Goal: Navigation & Orientation: Find specific page/section

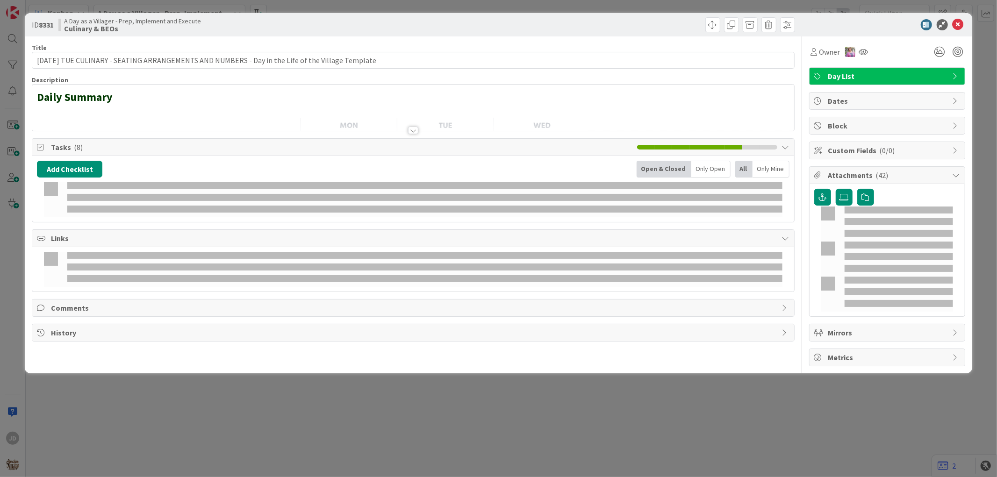
click at [958, 24] on icon at bounding box center [957, 24] width 11 height 11
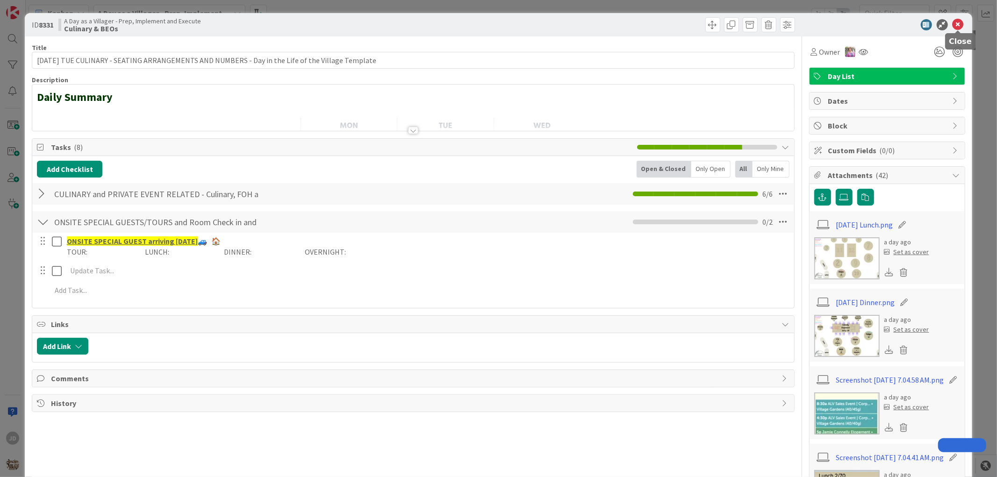
click at [952, 24] on icon at bounding box center [957, 24] width 11 height 11
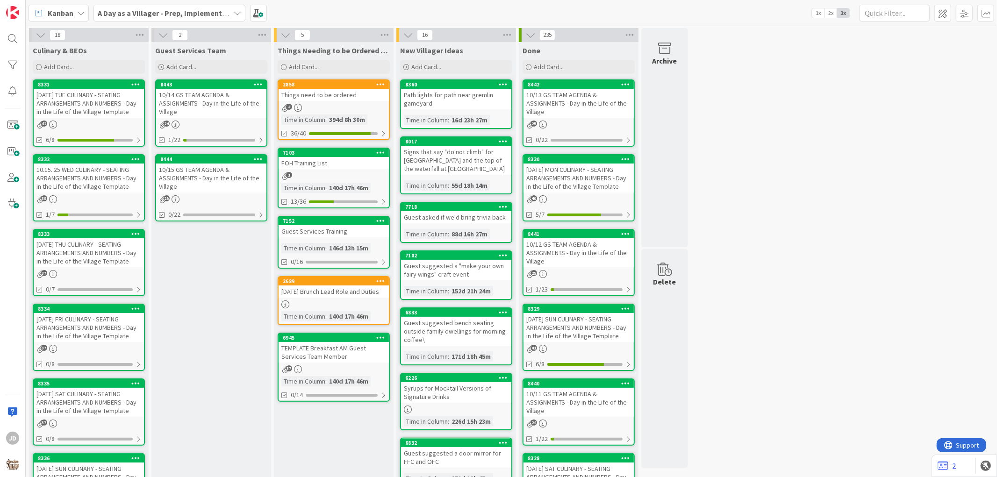
click at [238, 175] on div "10/15 GS TEAM AGENDA & ASSIGNMENTS - Day in the Life of the Village" at bounding box center [211, 178] width 110 height 29
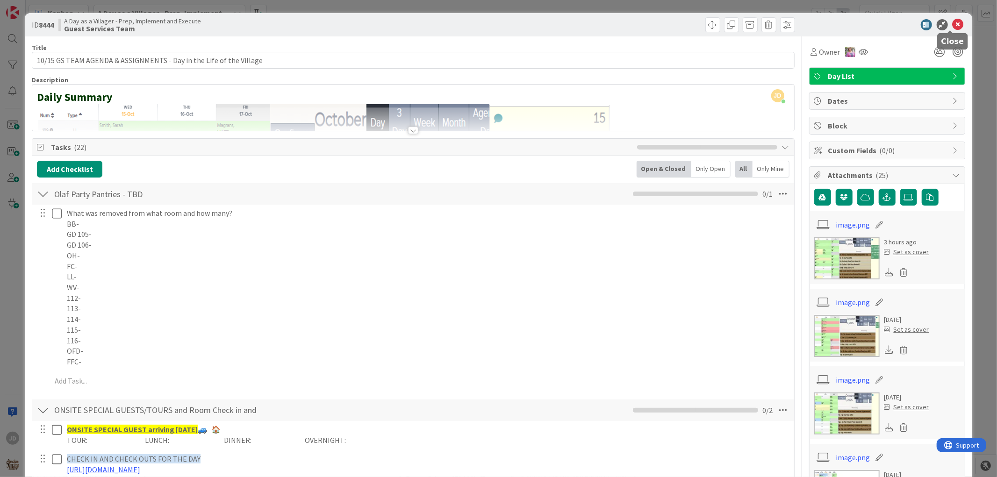
click at [952, 21] on icon at bounding box center [957, 24] width 11 height 11
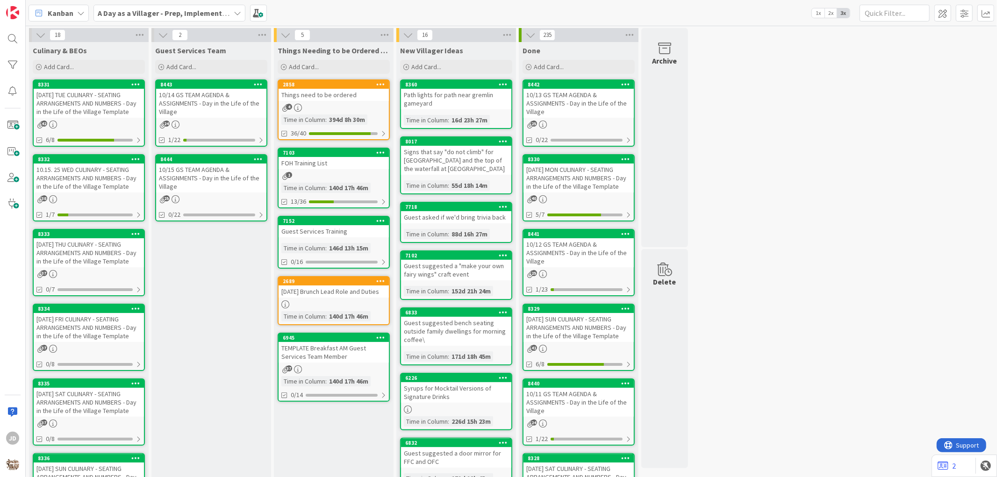
click at [67, 172] on div "10.15. 25 WED CULINARY - SEATING ARRANGEMENTS AND NUMBERS - Day in the Life of …" at bounding box center [89, 178] width 110 height 29
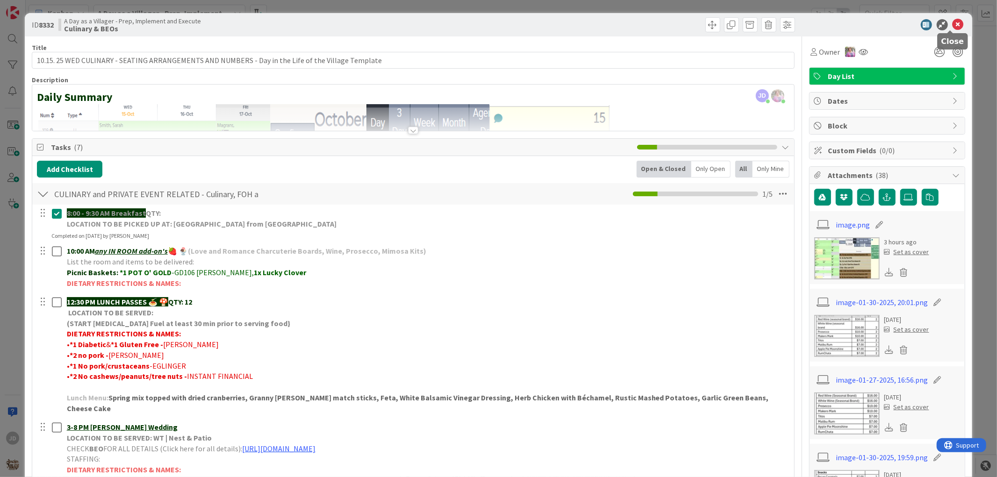
click at [952, 25] on icon at bounding box center [957, 24] width 11 height 11
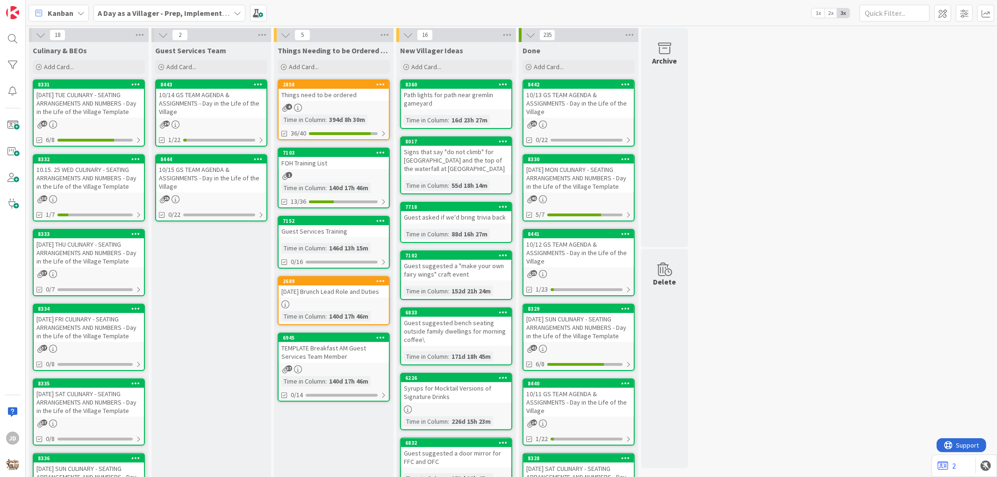
click at [228, 110] on div "10/14 GS TEAM AGENDA & ASSIGNMENTS - Day in the Life of the Village" at bounding box center [211, 103] width 110 height 29
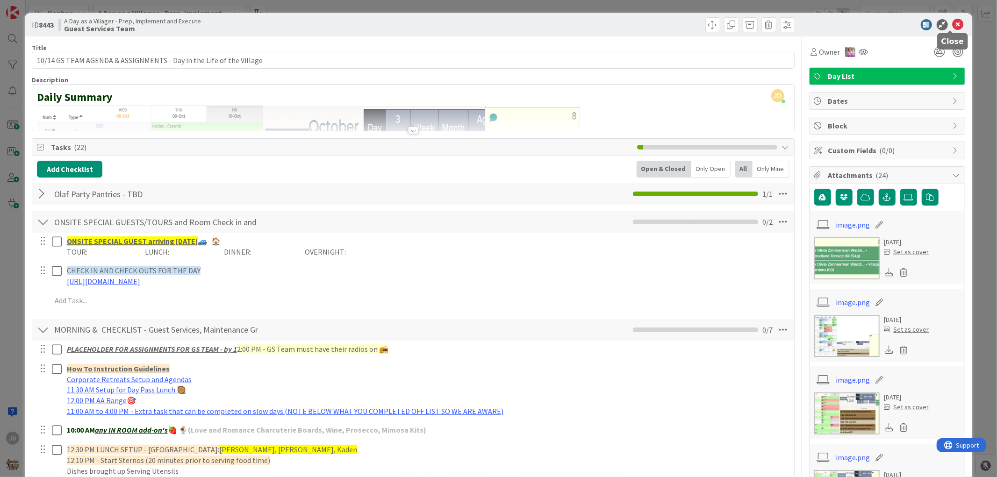
click at [952, 27] on icon at bounding box center [957, 24] width 11 height 11
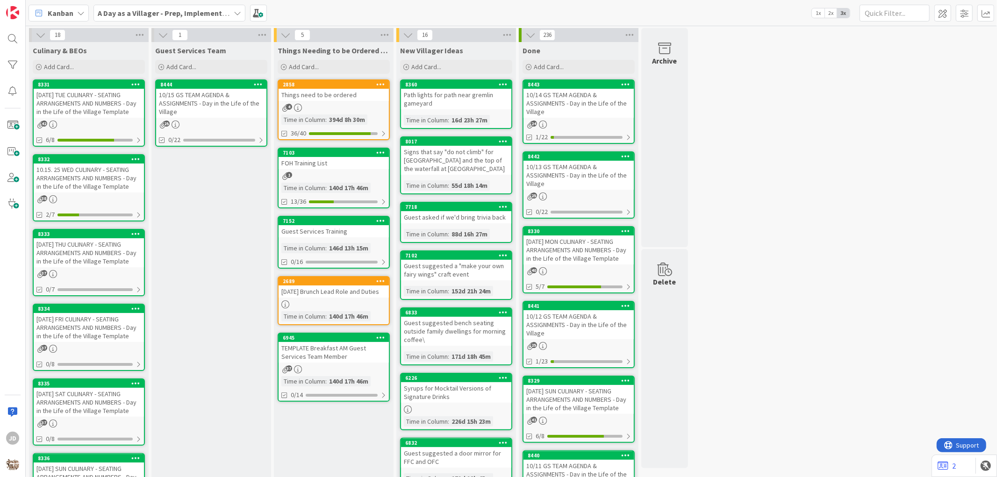
click at [220, 107] on div "10/15 GS TEAM AGENDA & ASSIGNMENTS - Day in the Life of the Village" at bounding box center [211, 103] width 110 height 29
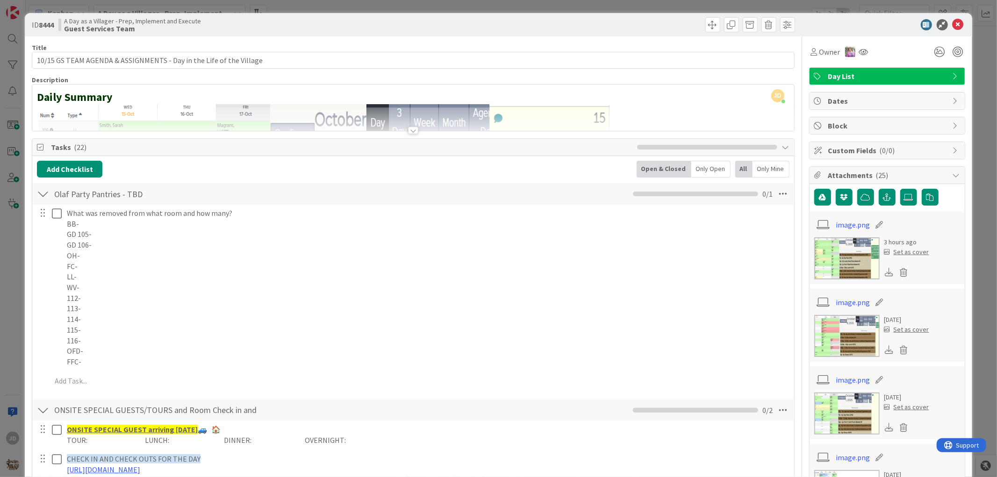
click at [952, 21] on icon at bounding box center [957, 24] width 11 height 11
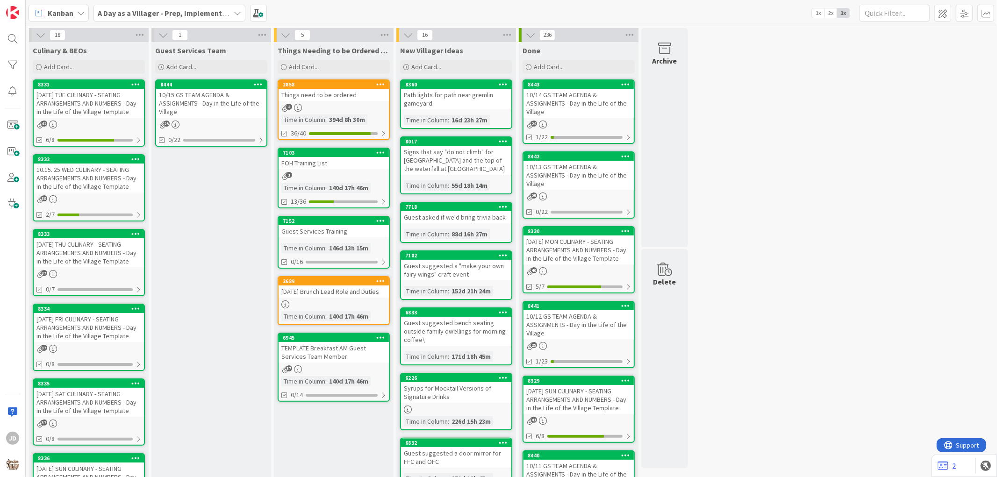
click at [204, 99] on div "10/15 GS TEAM AGENDA & ASSIGNMENTS - Day in the Life of the Village" at bounding box center [211, 103] width 110 height 29
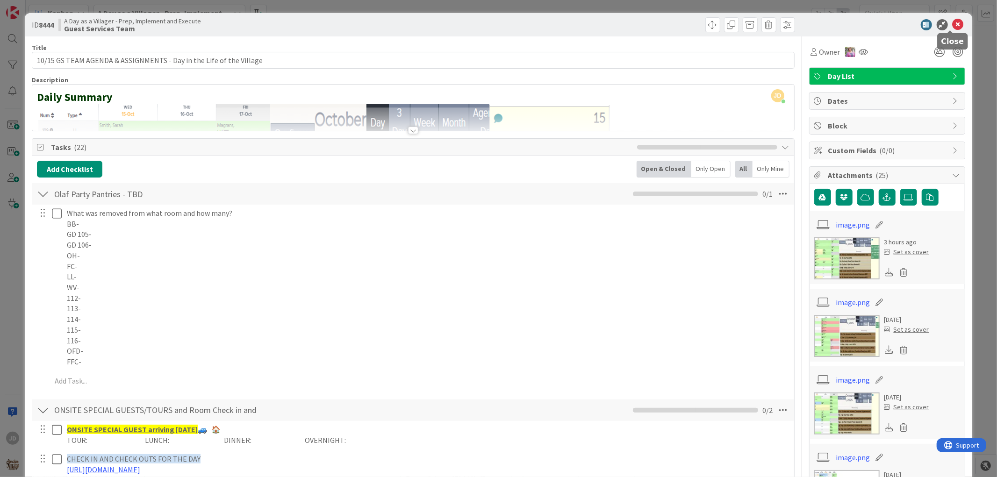
click at [953, 24] on icon at bounding box center [957, 24] width 11 height 11
